Goal: Task Accomplishment & Management: Manage account settings

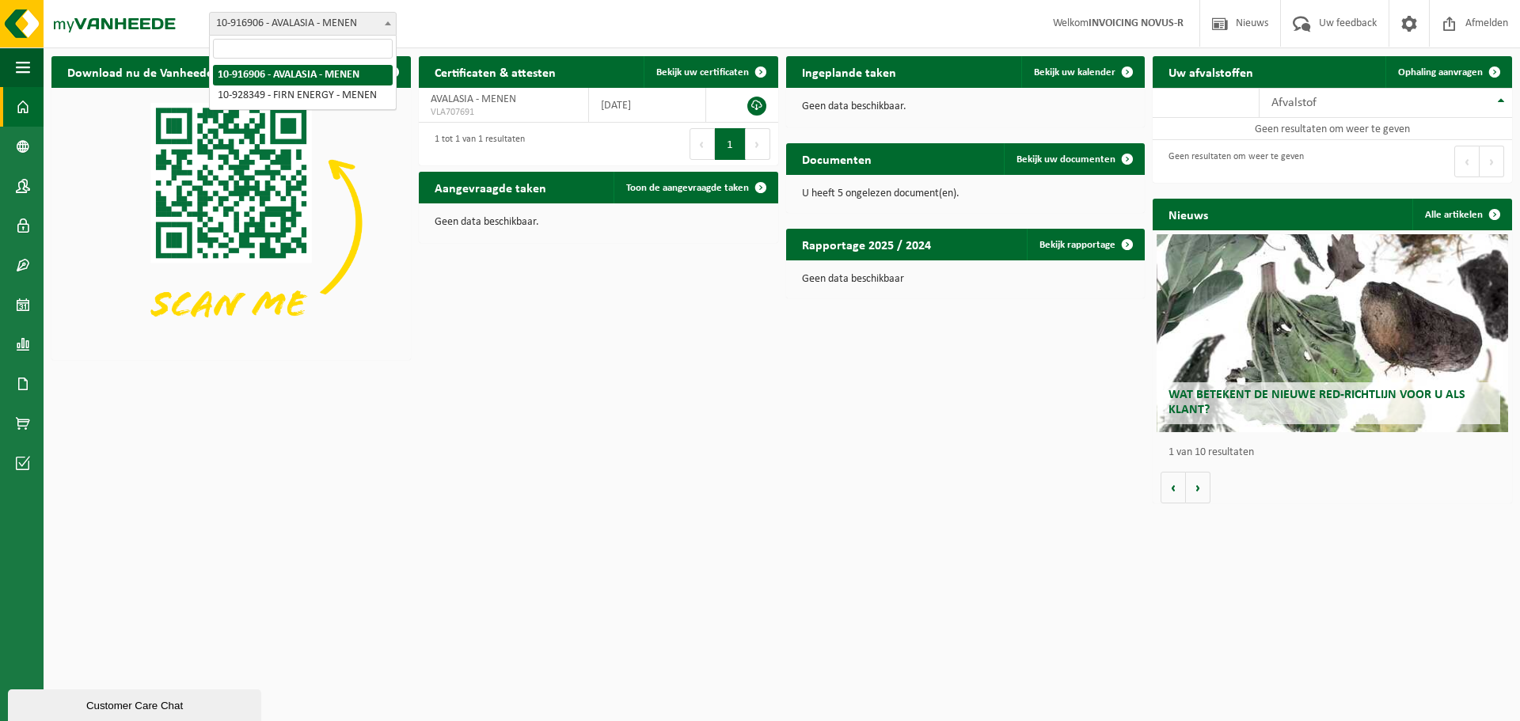
click at [275, 19] on span "10-916906 - AVALASIA - MENEN" at bounding box center [303, 24] width 186 height 22
select select "133359"
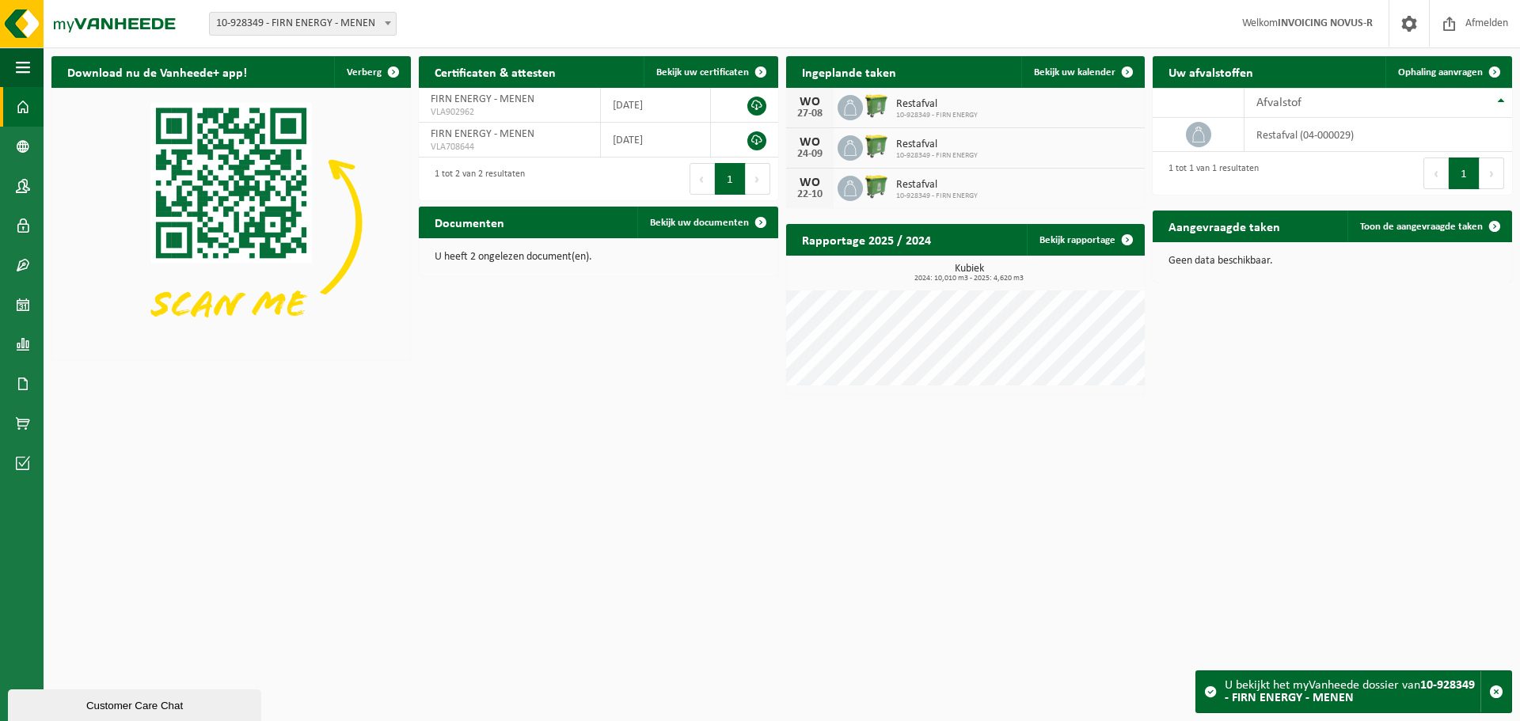
click at [870, 105] on img at bounding box center [876, 106] width 27 height 27
click at [817, 105] on div "WO" at bounding box center [810, 102] width 32 height 13
click at [917, 108] on span "Restafval" at bounding box center [937, 104] width 82 height 13
click at [1050, 69] on span "Bekijk uw kalender" at bounding box center [1075, 72] width 82 height 10
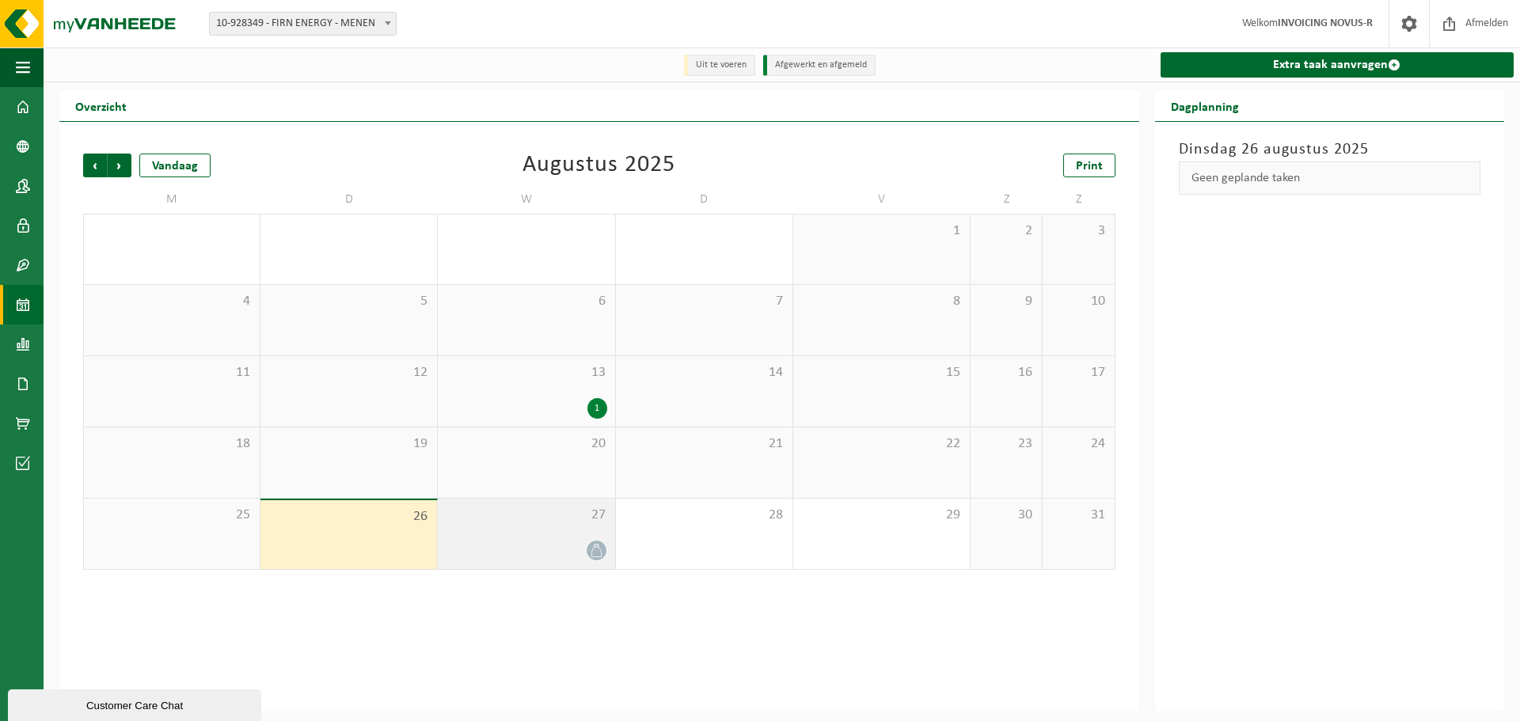
click at [550, 540] on div "27" at bounding box center [526, 534] width 177 height 70
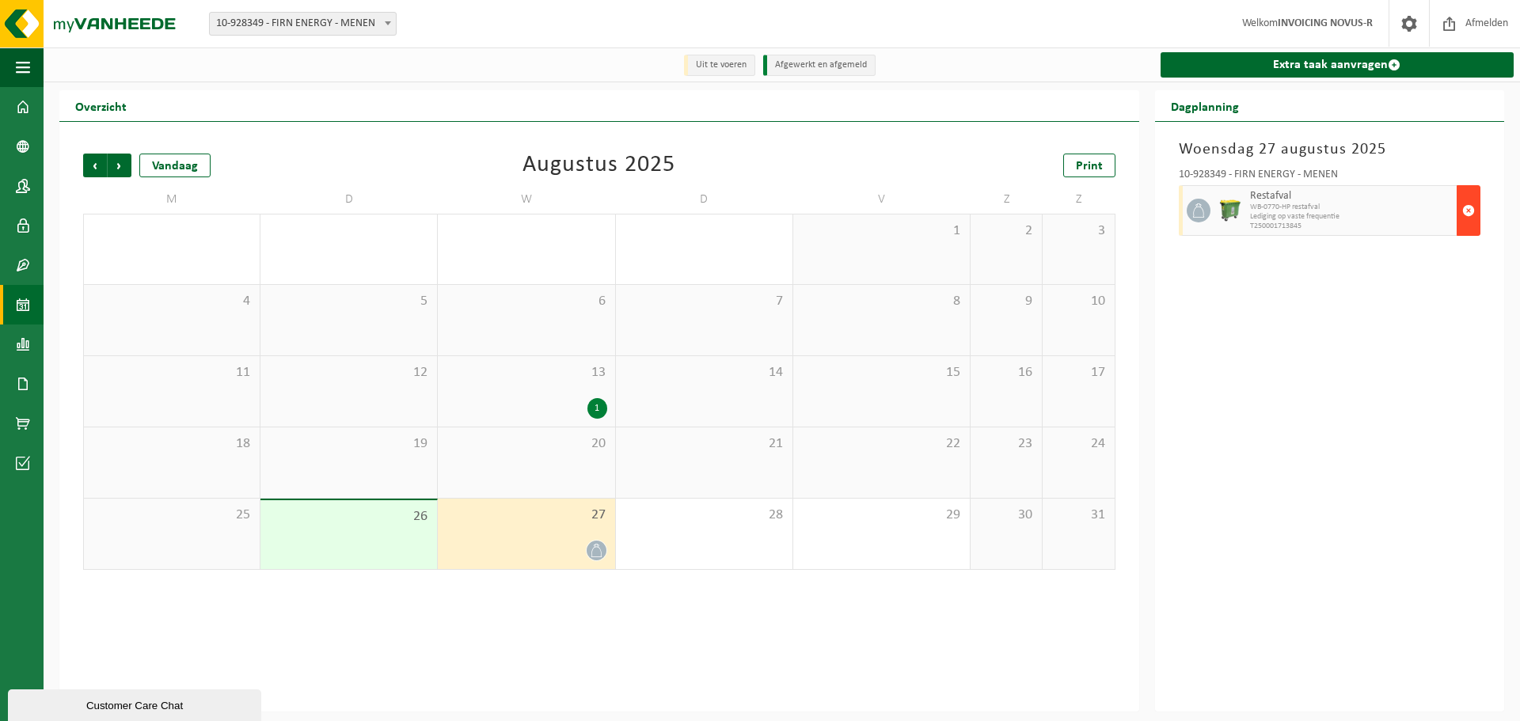
click at [1470, 210] on span "button" at bounding box center [1469, 211] width 13 height 32
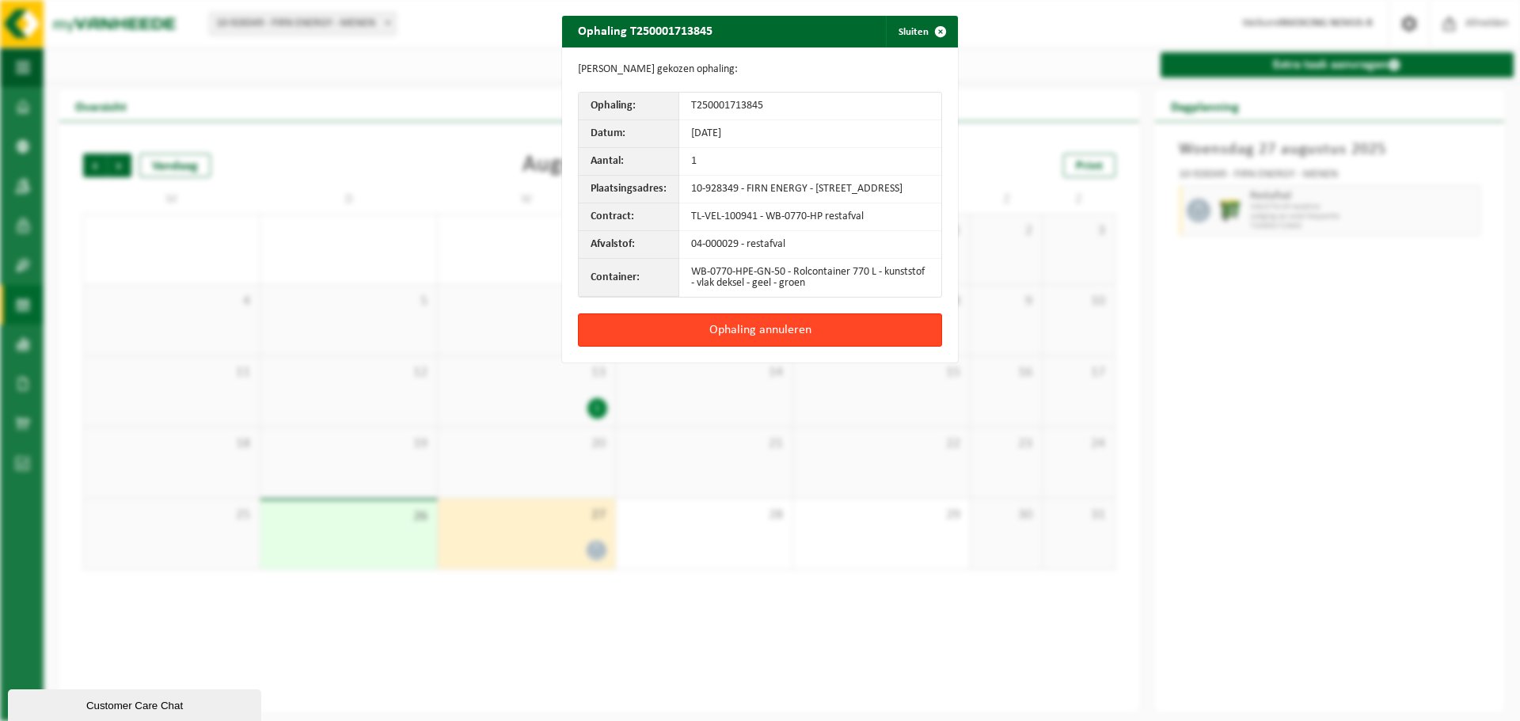
click at [811, 342] on button "Ophaling annuleren" at bounding box center [760, 330] width 364 height 33
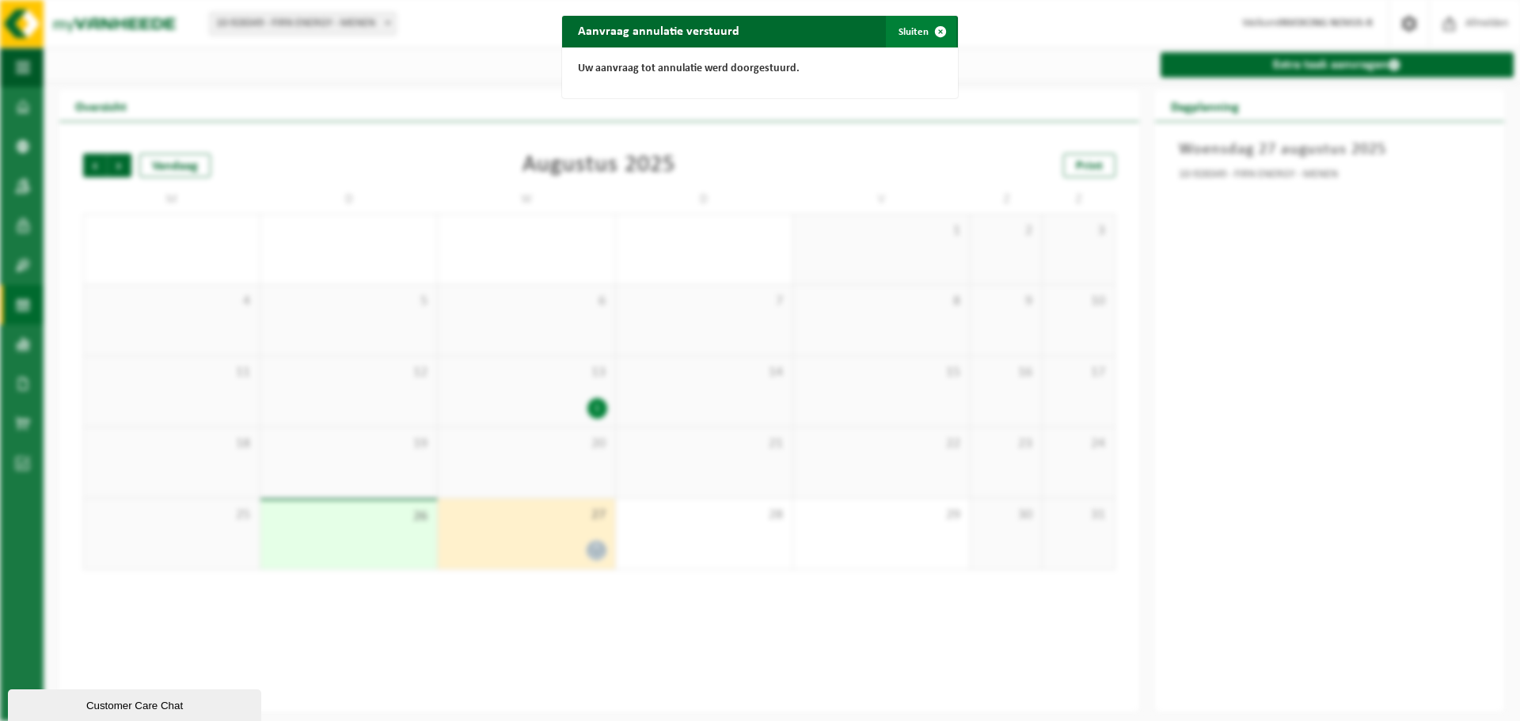
click at [903, 32] on button "Sluiten" at bounding box center [921, 32] width 70 height 32
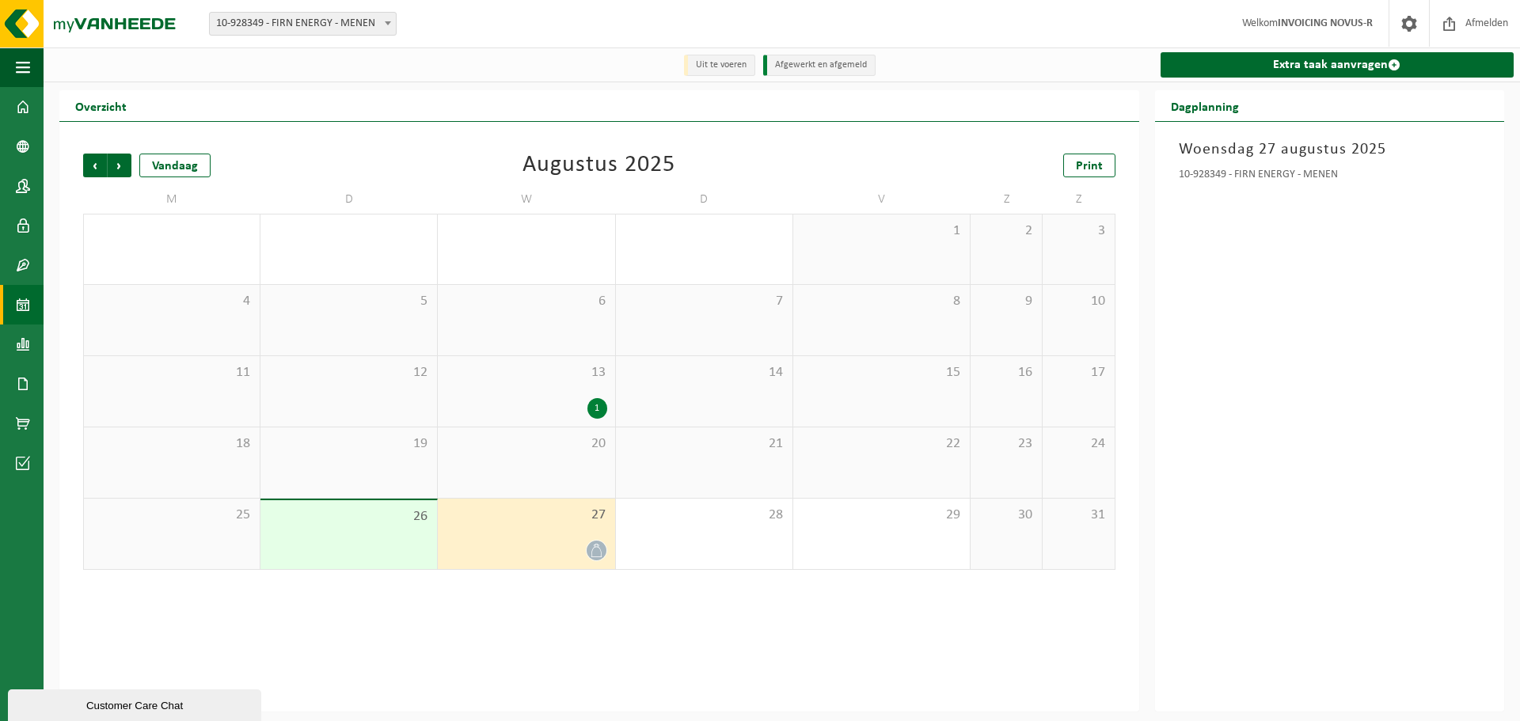
click at [561, 400] on div "1" at bounding box center [526, 408] width 161 height 21
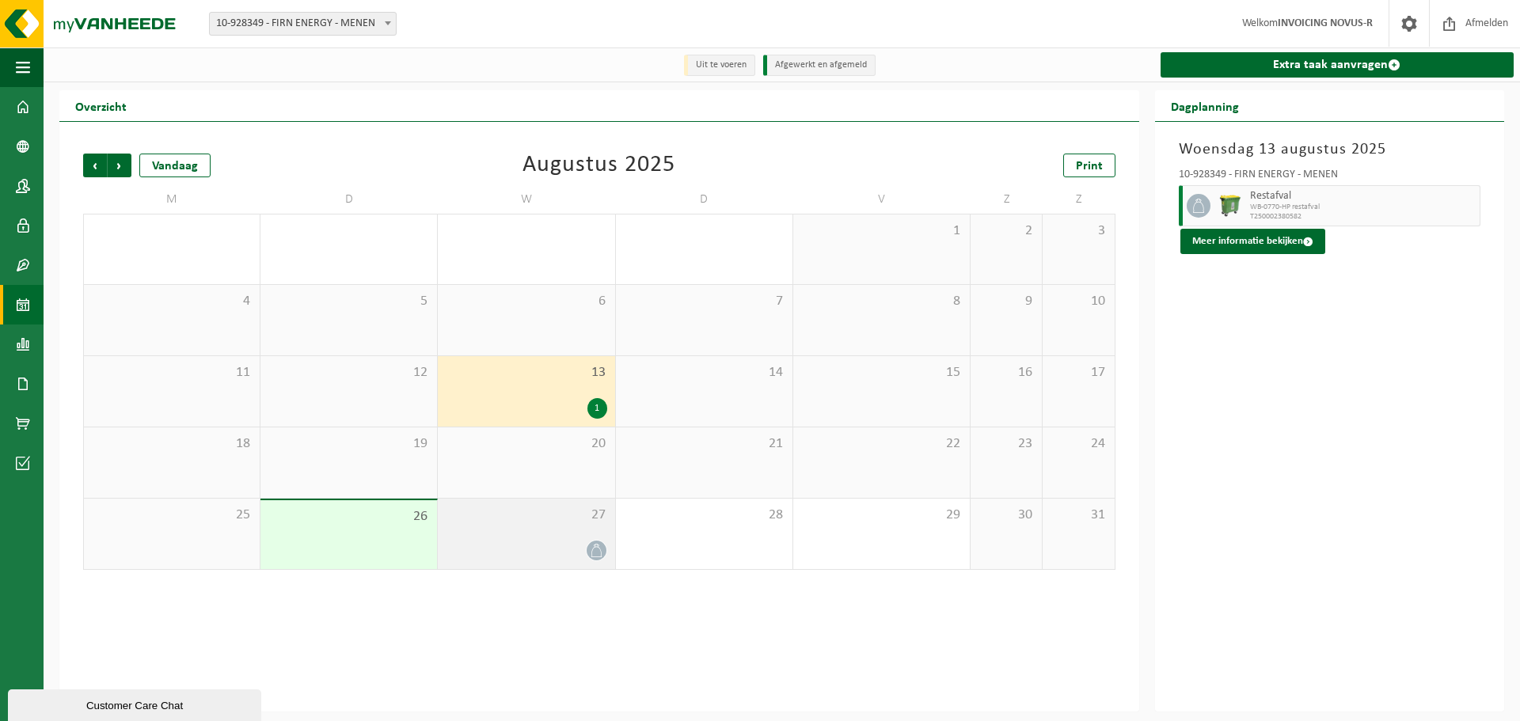
click at [478, 529] on div "27" at bounding box center [526, 534] width 177 height 70
